Goal: Task Accomplishment & Management: Use online tool/utility

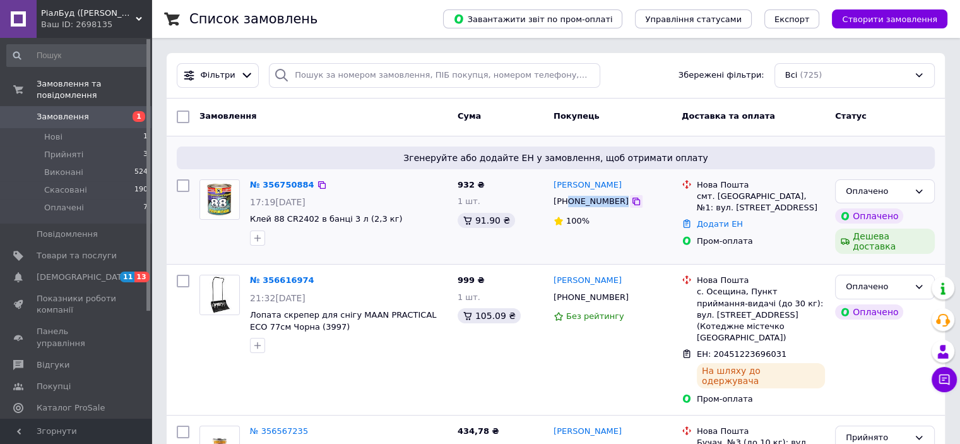
drag, startPoint x: 569, startPoint y: 203, endPoint x: 616, endPoint y: 205, distance: 47.4
click at [616, 205] on div "[PHONE_NUMBER]" at bounding box center [613, 201] width 121 height 14
click at [636, 228] on div "100%" at bounding box center [613, 221] width 118 height 17
click at [631, 202] on icon at bounding box center [636, 201] width 10 height 10
drag, startPoint x: 549, startPoint y: 189, endPoint x: 643, endPoint y: 185, distance: 94.2
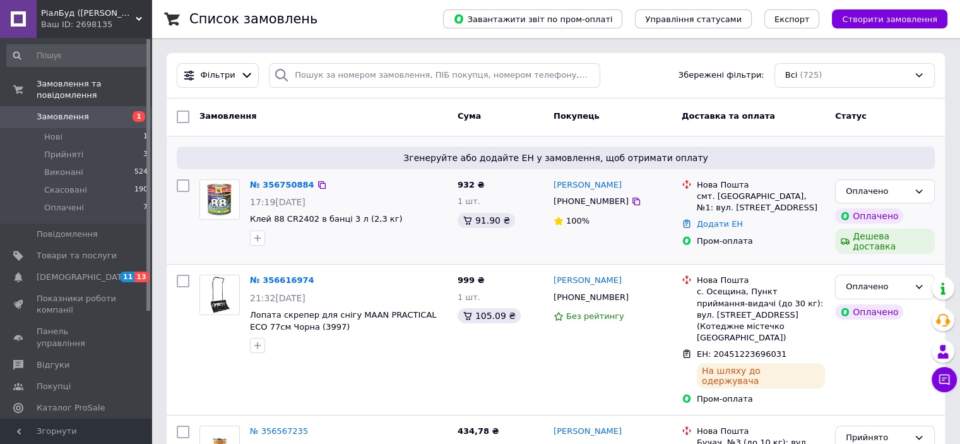
click at [643, 185] on div "Сергей Астахов +380672390153 100%" at bounding box center [613, 216] width 128 height 85
copy link "[PERSON_NAME]"
click at [642, 235] on div "Сергей Астахов +380672390153 100%" at bounding box center [613, 216] width 128 height 85
click at [722, 228] on link "Додати ЕН" at bounding box center [720, 223] width 46 height 9
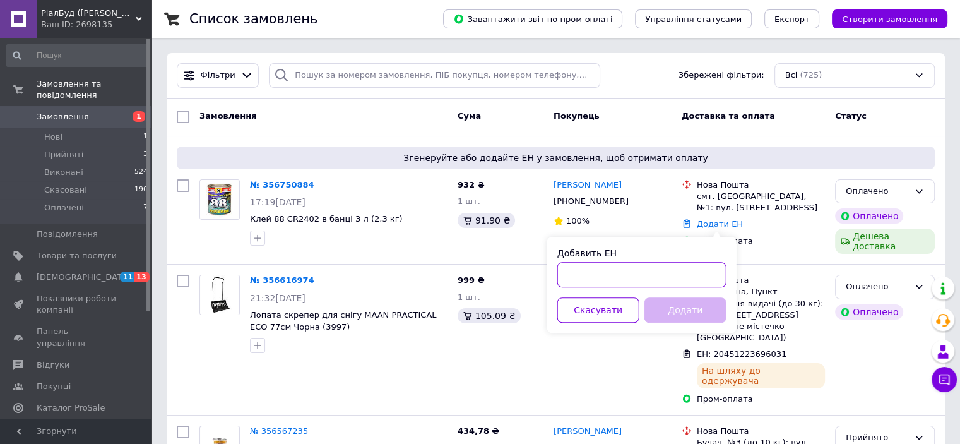
paste input "20451225203018"
type input "20451225203018"
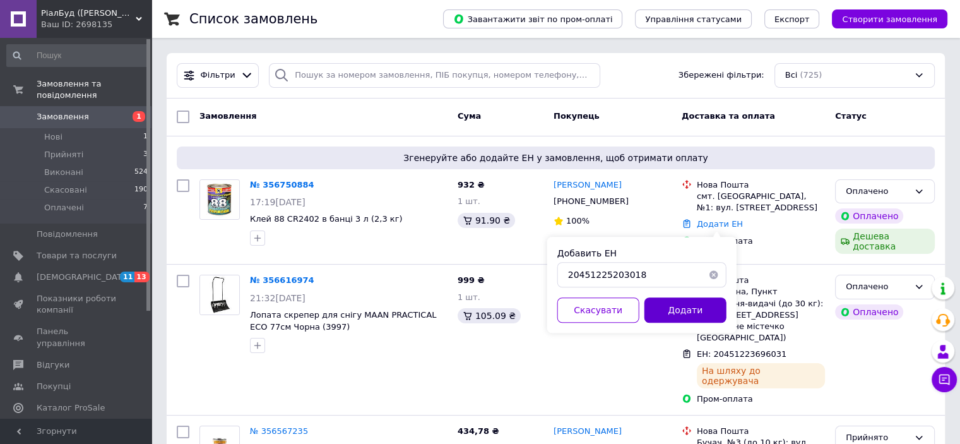
click at [698, 309] on button "Додати" at bounding box center [686, 309] width 82 height 25
